Goal: Task Accomplishment & Management: Use online tool/utility

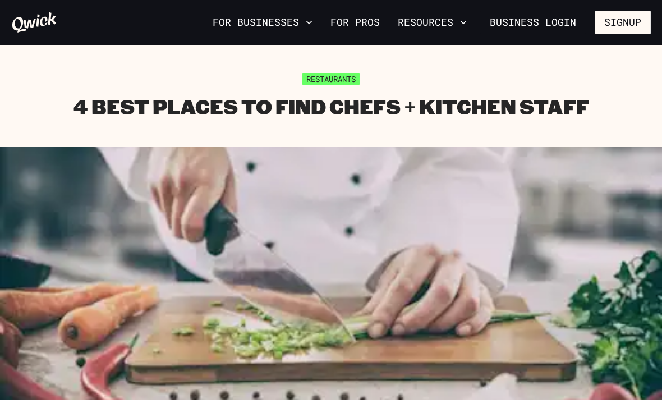
click at [236, 26] on button "For Businesses" at bounding box center [262, 22] width 109 height 19
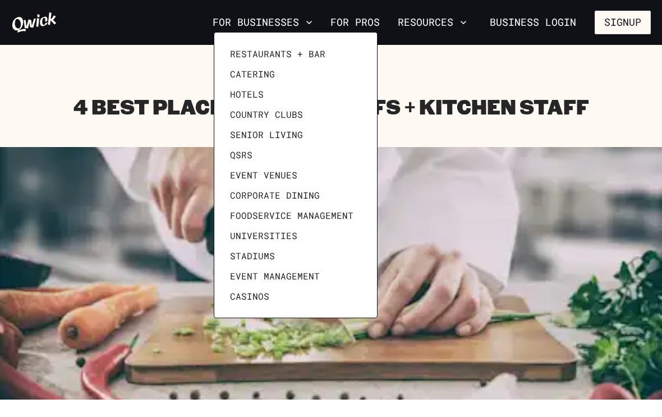
click at [243, 56] on span "Restaurants + Bar" at bounding box center [277, 53] width 95 height 11
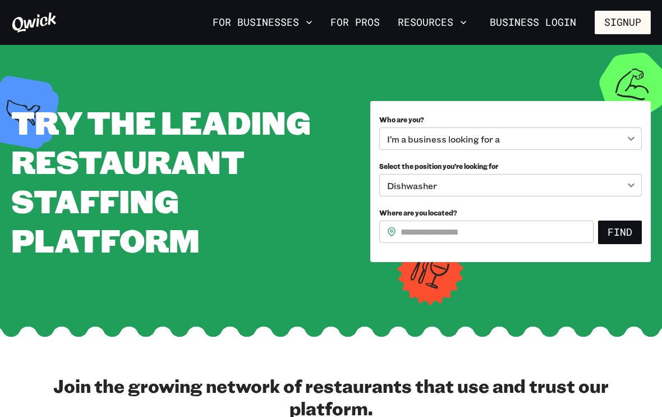
click at [545, 141] on body "**********" at bounding box center [331, 208] width 662 height 417
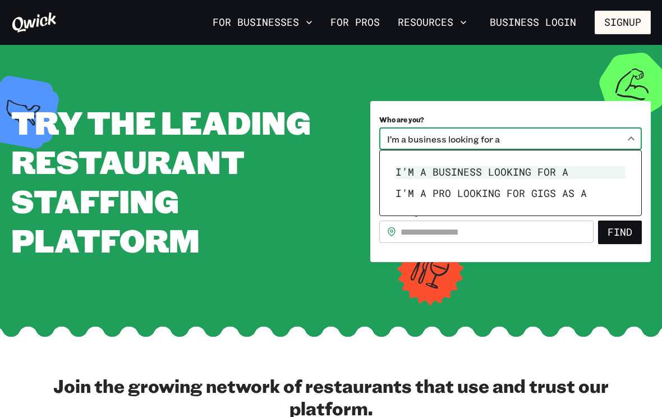
click at [547, 171] on li "I’m a business looking for a" at bounding box center [510, 172] width 239 height 21
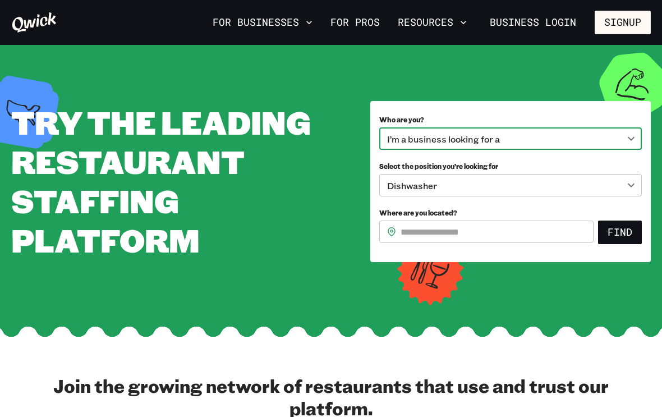
click at [524, 191] on body "**********" at bounding box center [331, 208] width 662 height 417
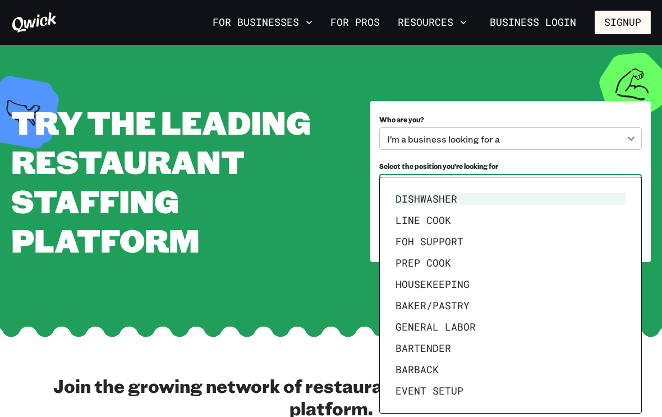
click at [454, 216] on li "Line Cook" at bounding box center [510, 220] width 239 height 21
type input "*********"
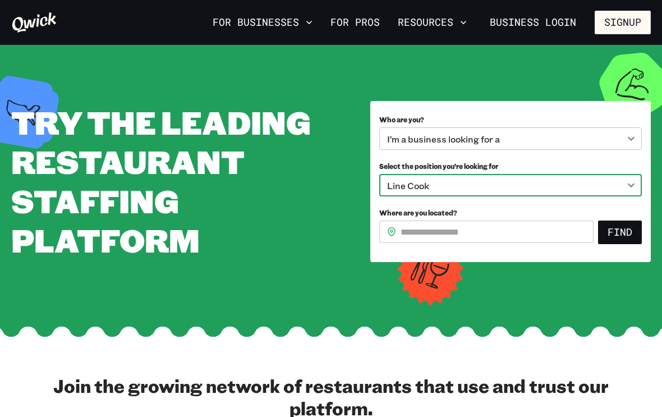
click at [513, 236] on input "Where are you located?" at bounding box center [497, 232] width 193 height 22
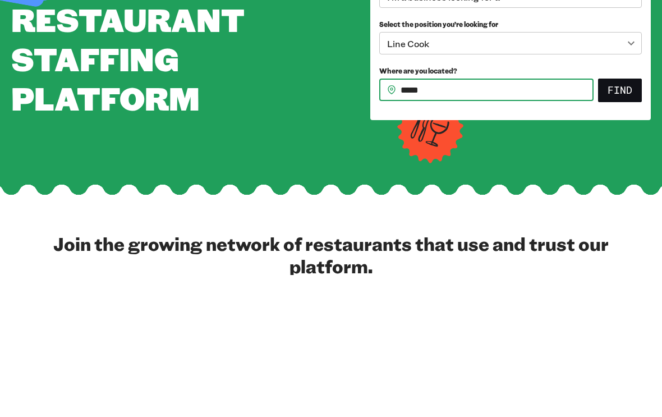
type input "*****"
click at [620, 221] on button "Find" at bounding box center [620, 233] width 44 height 24
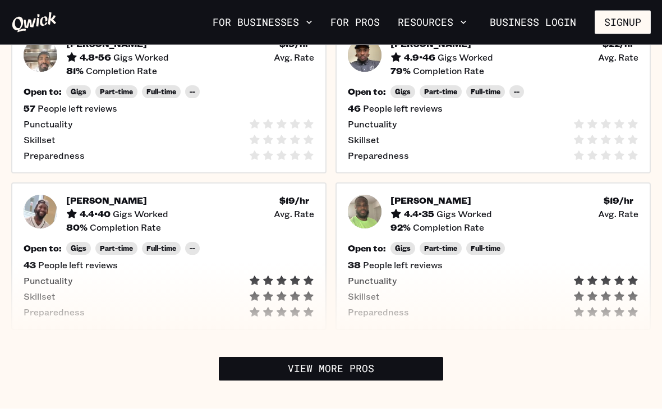
scroll to position [485, 0]
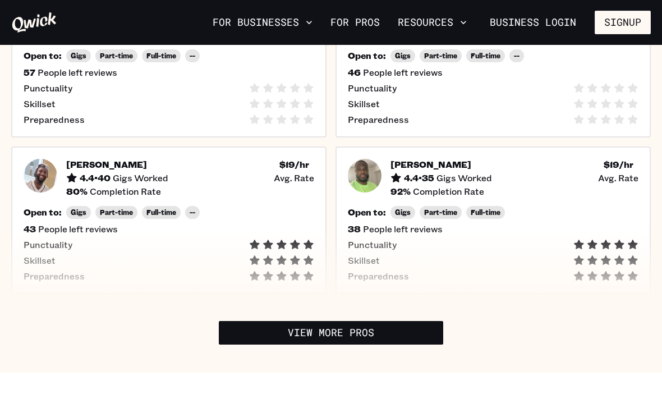
click at [403, 321] on link "View More Pros" at bounding box center [331, 333] width 225 height 24
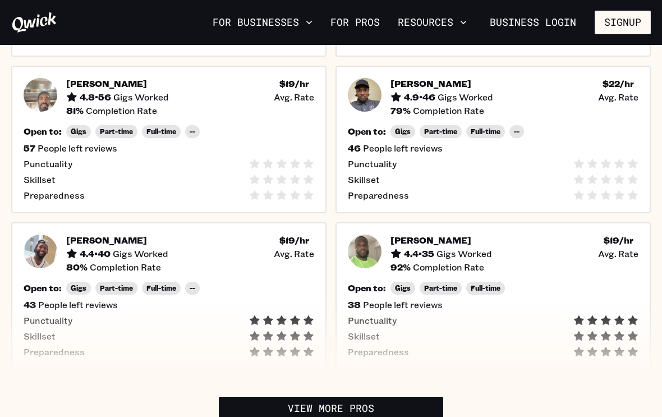
scroll to position [406, 0]
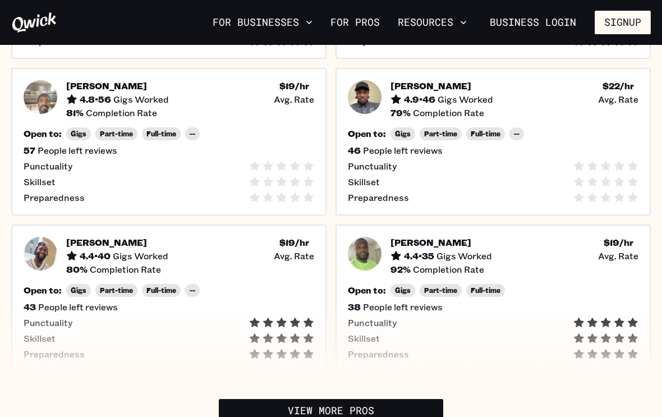
click at [432, 237] on div "[PERSON_NAME]" at bounding box center [442, 242] width 102 height 11
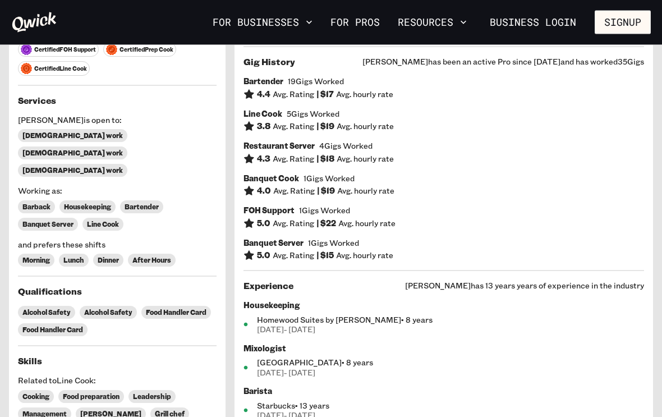
scroll to position [175, 0]
click at [455, 329] on span "[DATE] - [DATE]" at bounding box center [450, 330] width 387 height 10
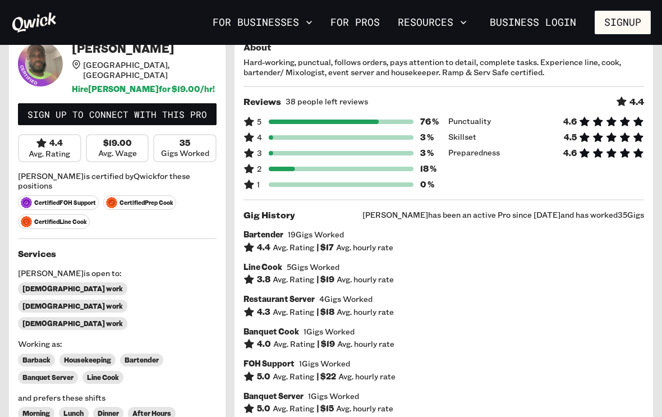
scroll to position [0, 0]
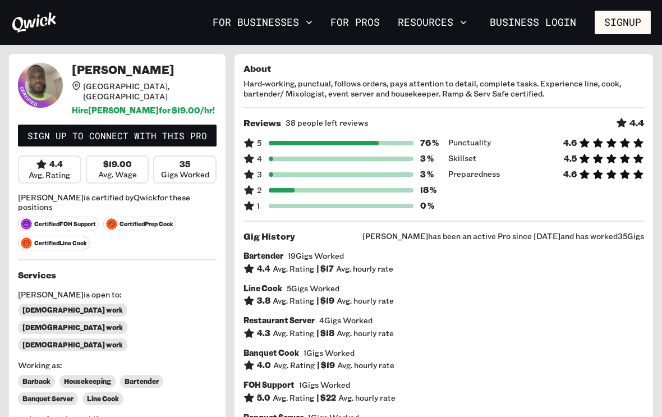
click at [365, 23] on link "For Pros" at bounding box center [355, 22] width 58 height 19
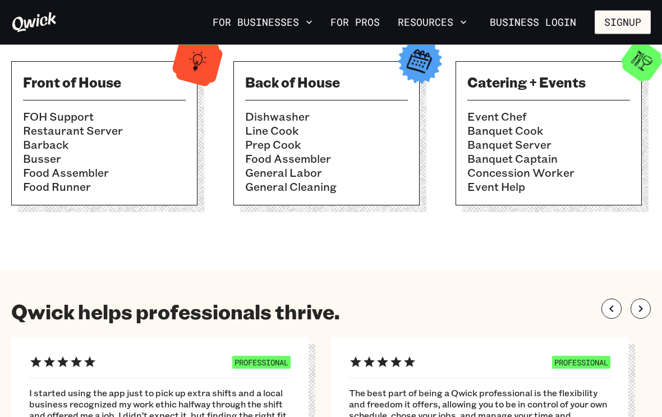
scroll to position [417, 0]
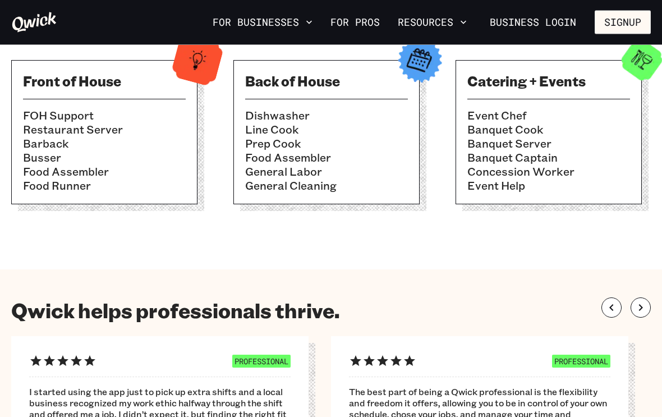
click at [399, 292] on section "Qwick helps professionals thrive. PROFESSIONAL I started using the app just to …" at bounding box center [331, 400] width 662 height 260
click at [398, 291] on section "Qwick helps professionals thrive. PROFESSIONAL I started using the app just to …" at bounding box center [331, 400] width 662 height 260
click at [398, 290] on section "Qwick helps professionals thrive. PROFESSIONAL I started using the app just to …" at bounding box center [331, 400] width 662 height 260
click at [397, 289] on section "Qwick helps professionals thrive. PROFESSIONAL I started using the app just to …" at bounding box center [331, 400] width 662 height 260
click at [286, 132] on li "Line Cook" at bounding box center [326, 130] width 163 height 14
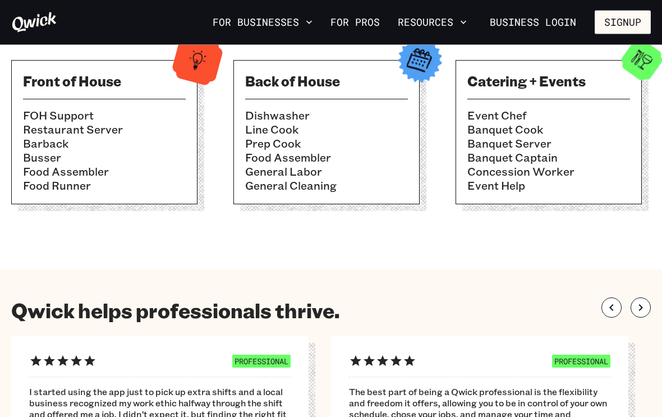
click at [517, 161] on li "Banquet Captain" at bounding box center [549, 158] width 163 height 14
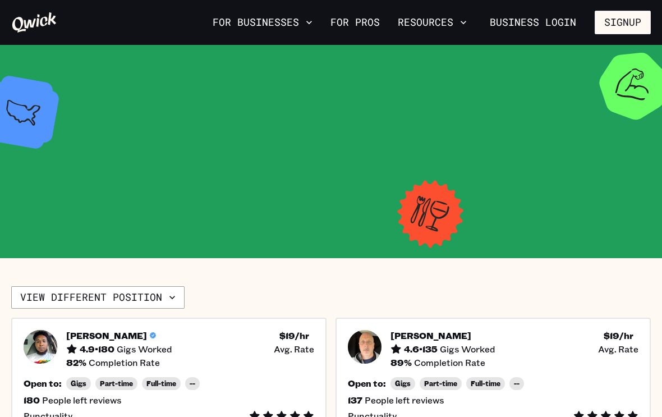
scroll to position [425, 0]
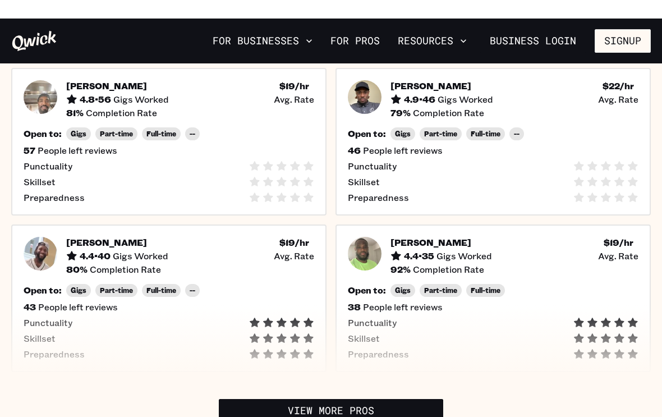
scroll to position [142, 0]
